Goal: Book appointment/travel/reservation

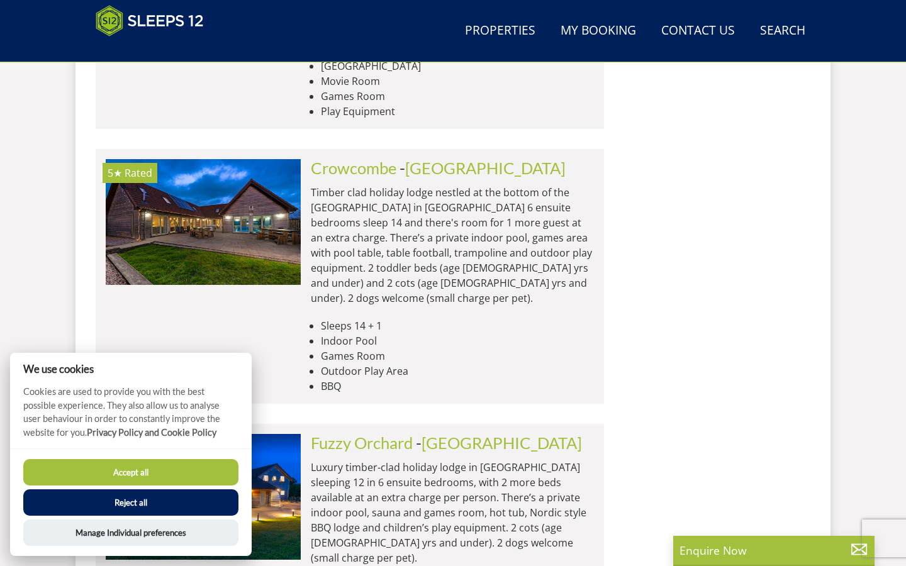
scroll to position [4991, 0]
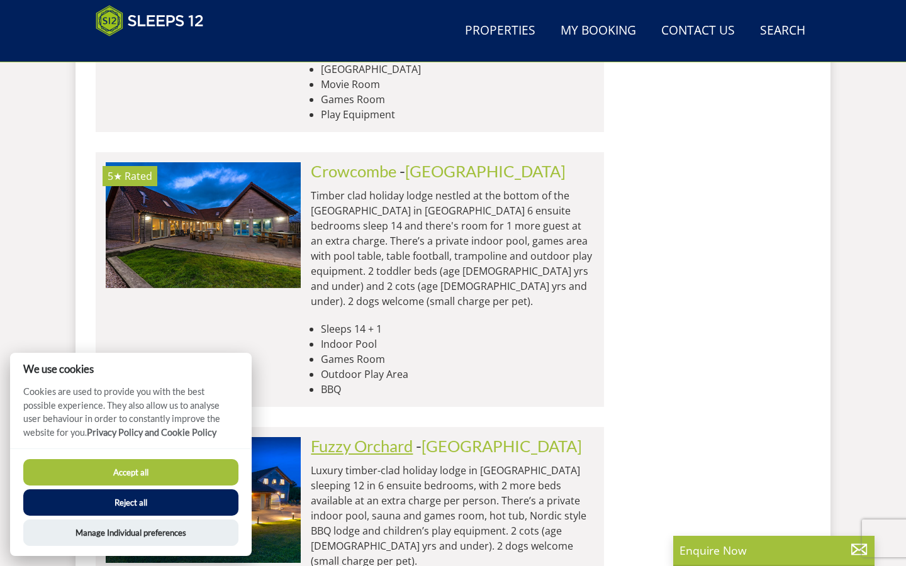
click at [396, 436] on link "Fuzzy Orchard" at bounding box center [362, 445] width 102 height 19
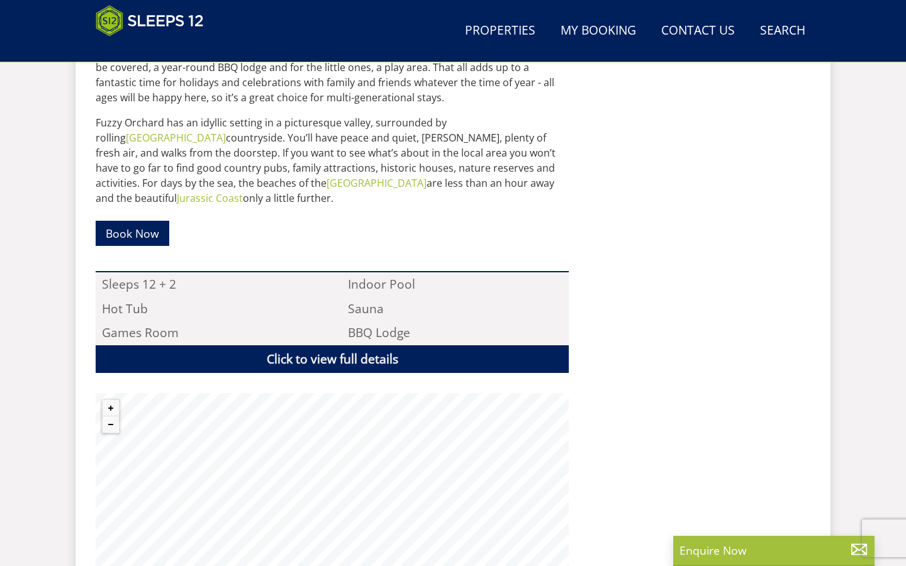
scroll to position [285, 0]
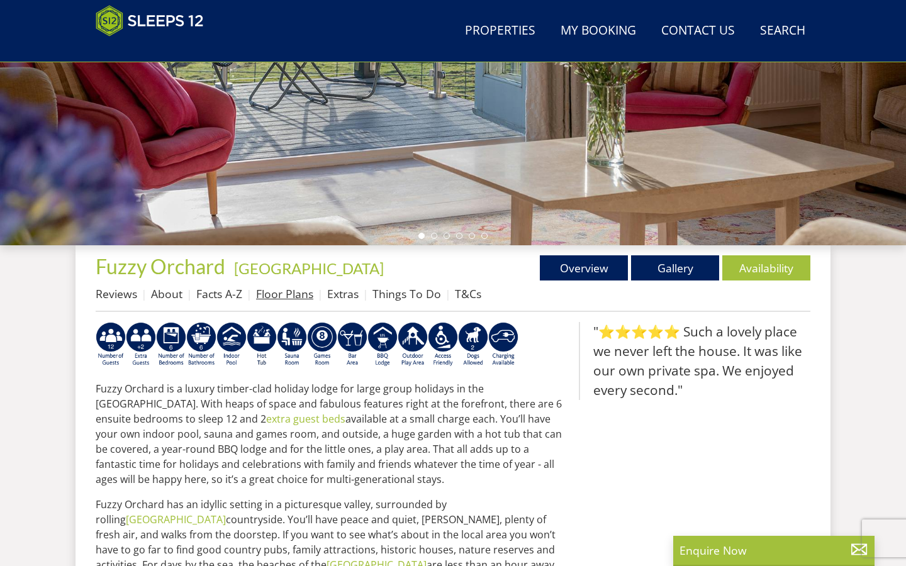
click at [285, 291] on link "Floor Plans" at bounding box center [284, 293] width 57 height 15
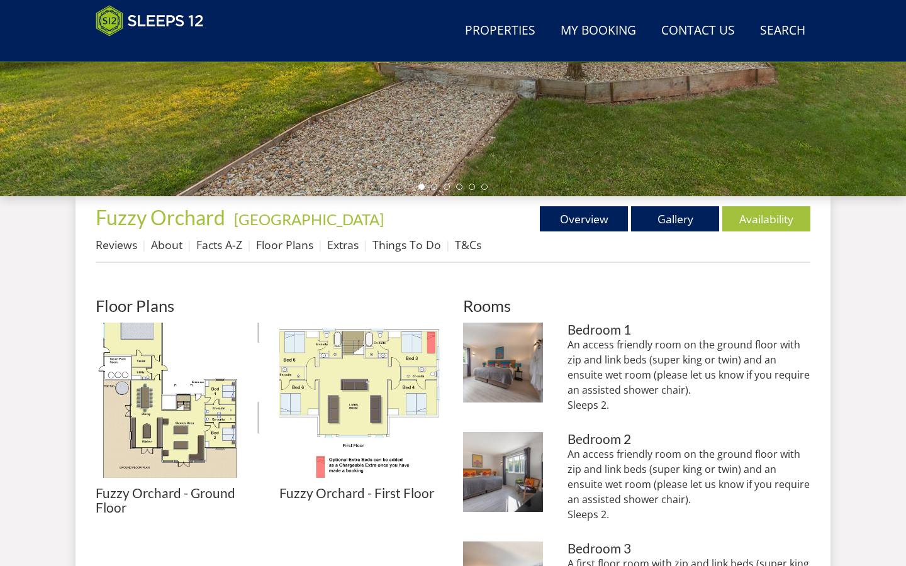
scroll to position [234, 0]
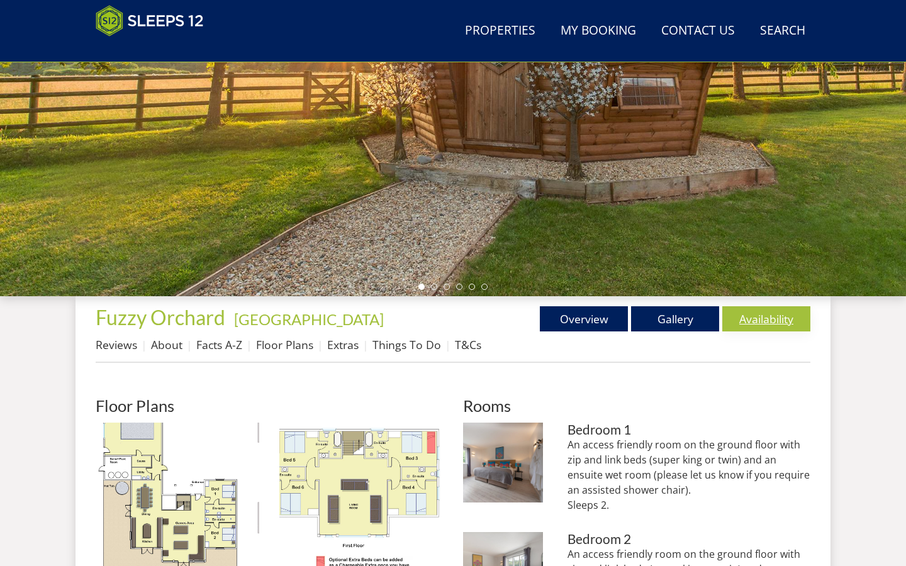
click at [752, 323] on link "Availability" at bounding box center [766, 318] width 88 height 25
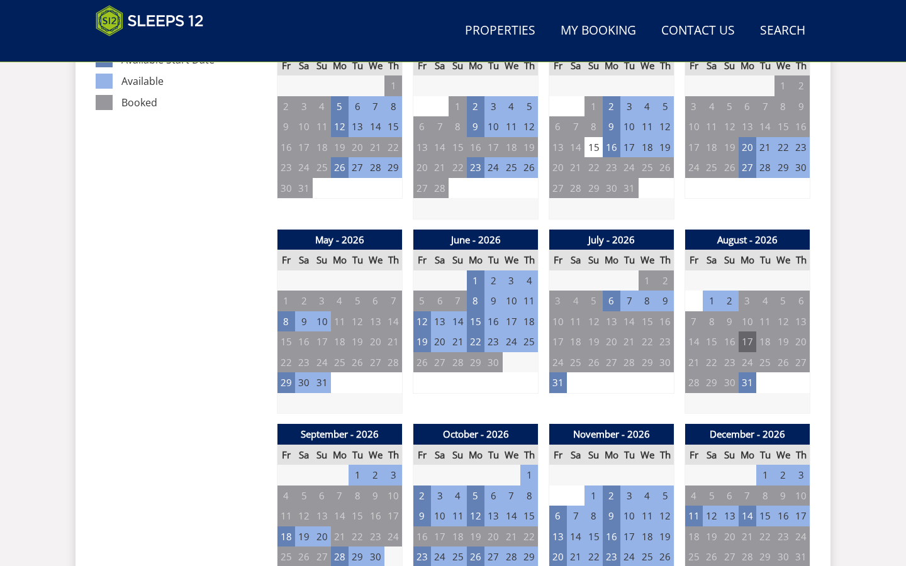
scroll to position [767, 0]
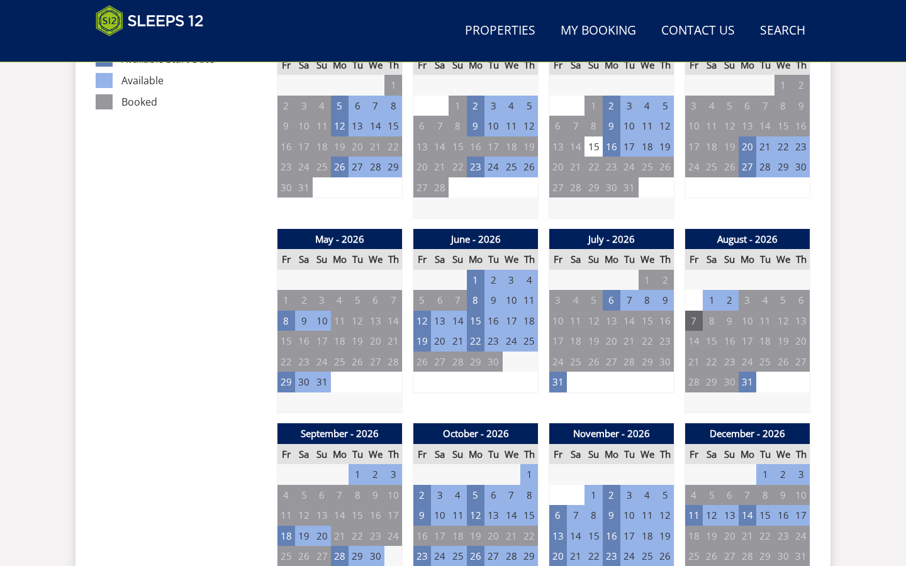
click at [695, 316] on td "7" at bounding box center [694, 321] width 18 height 21
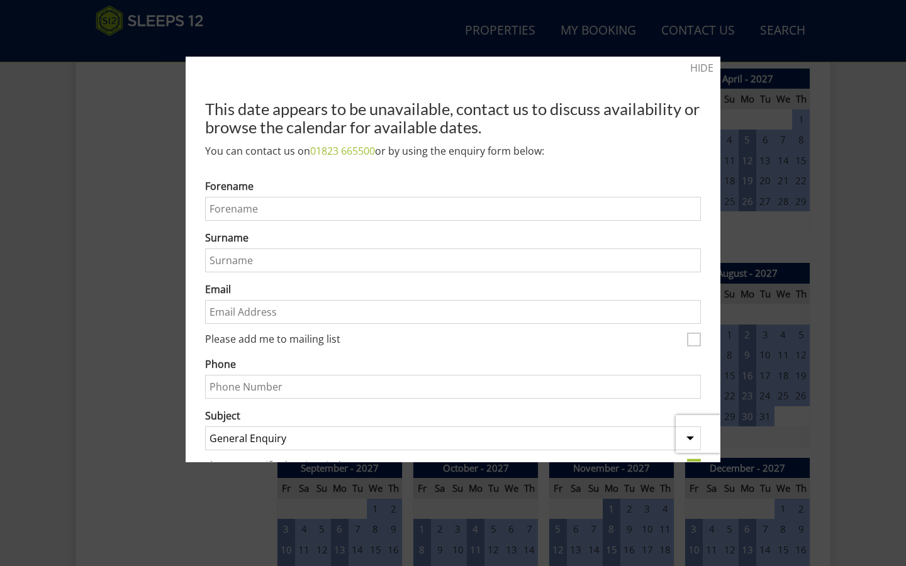
scroll to position [0, 0]
click at [793, 232] on div at bounding box center [453, 283] width 906 height 566
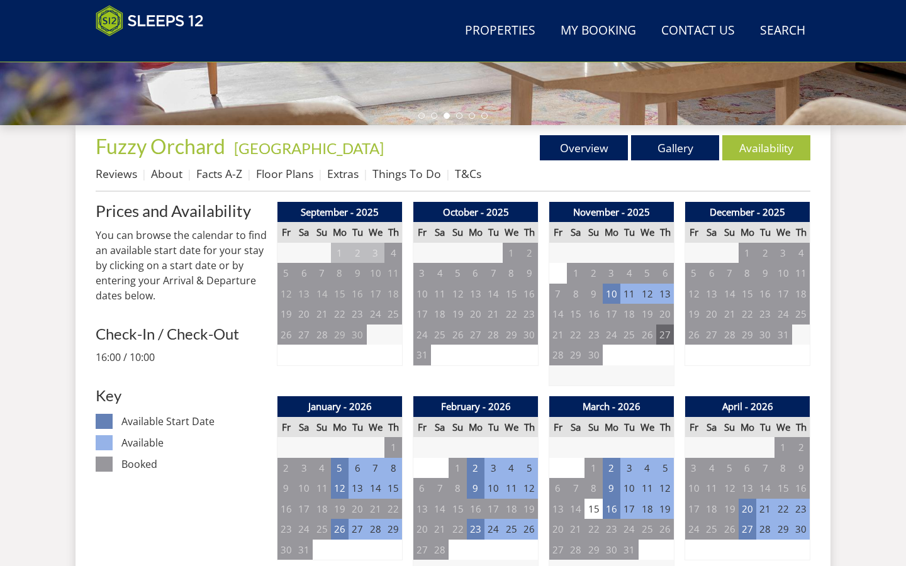
scroll to position [413, 0]
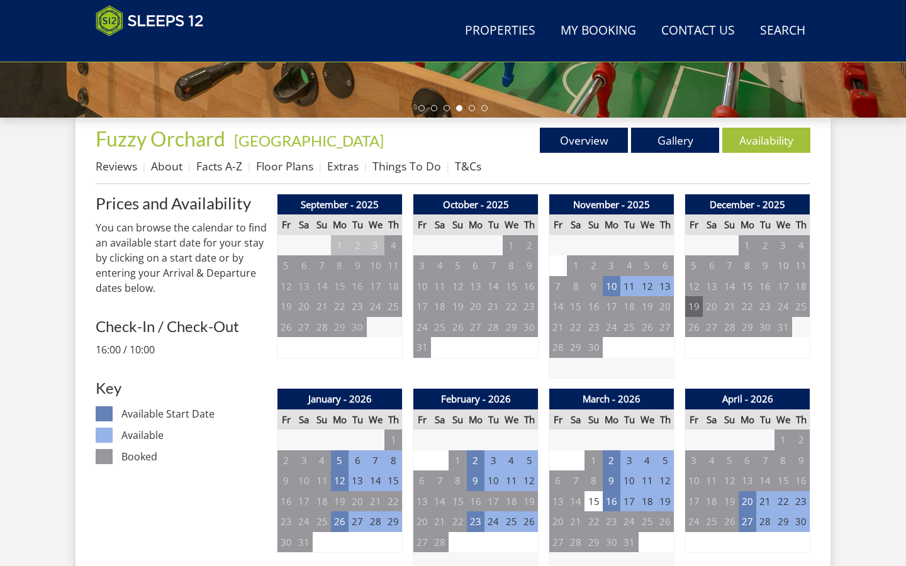
click at [696, 310] on td "19" at bounding box center [694, 306] width 18 height 21
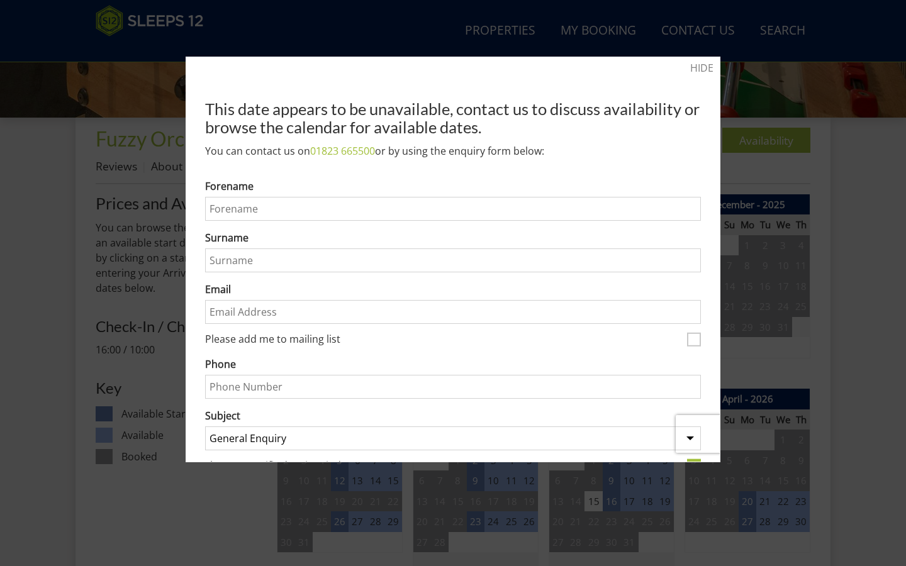
click at [802, 179] on div at bounding box center [453, 283] width 906 height 566
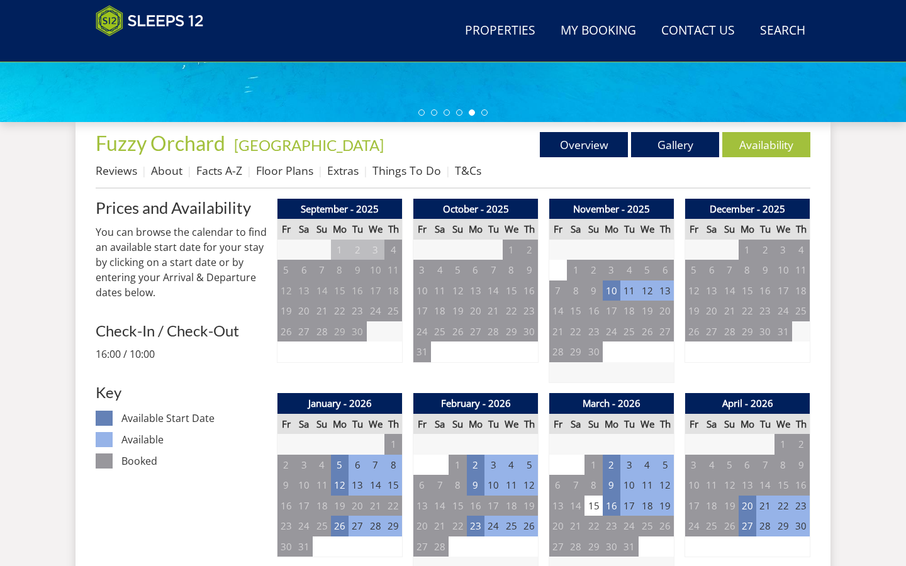
scroll to position [408, 0]
